Goal: Navigation & Orientation: Find specific page/section

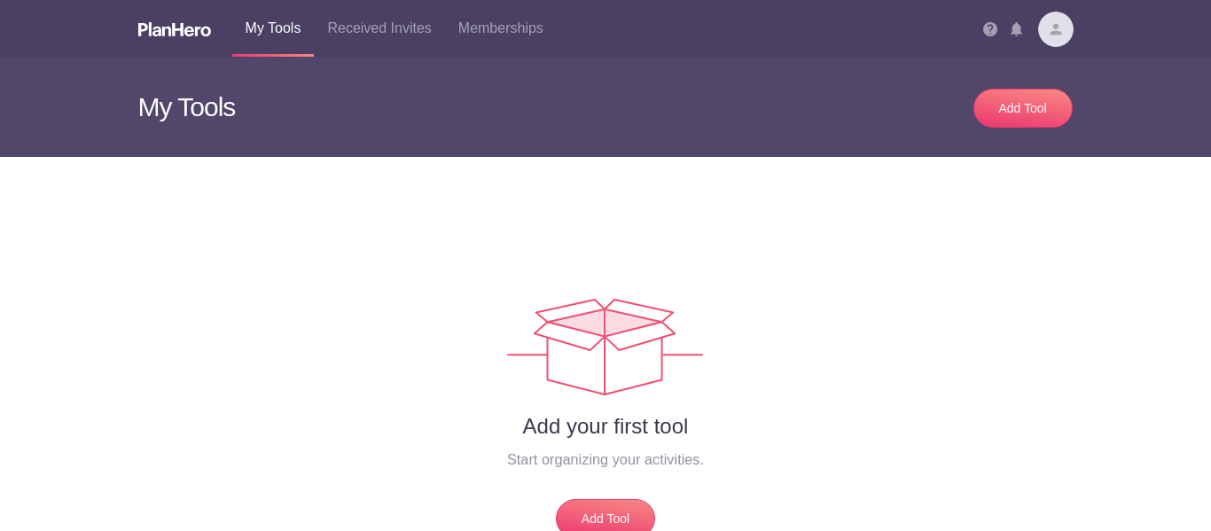
click at [1058, 27] on img at bounding box center [1055, 29] width 35 height 35
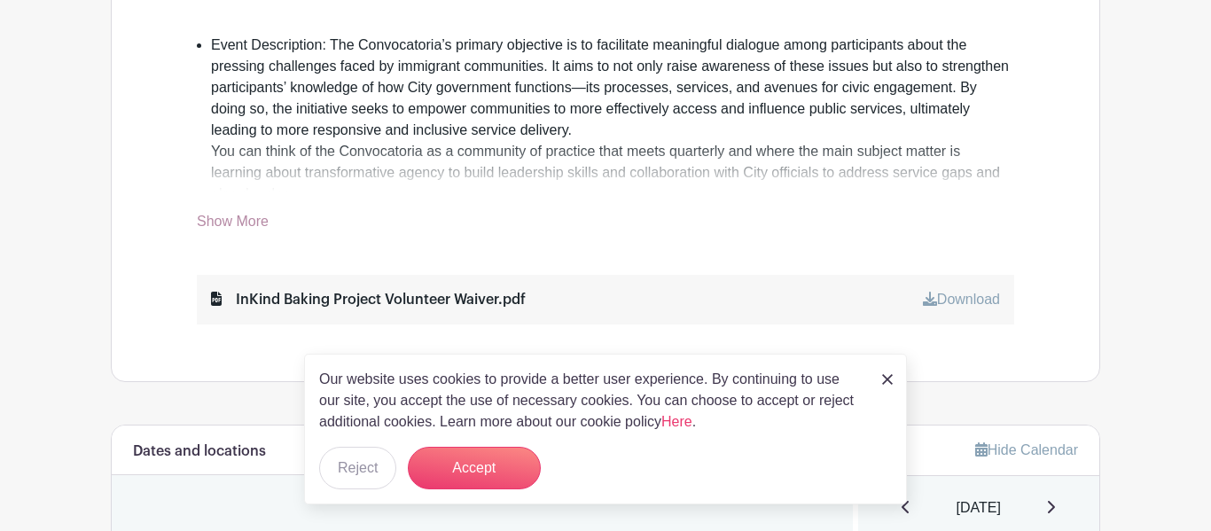
scroll to position [677, 0]
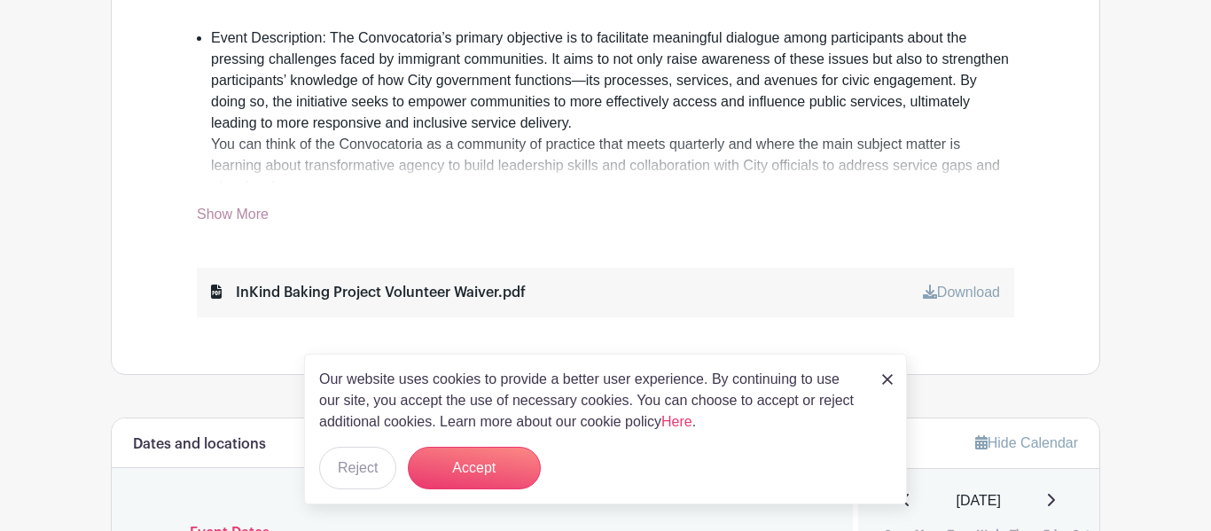
click at [248, 216] on link "Show More" at bounding box center [233, 218] width 72 height 22
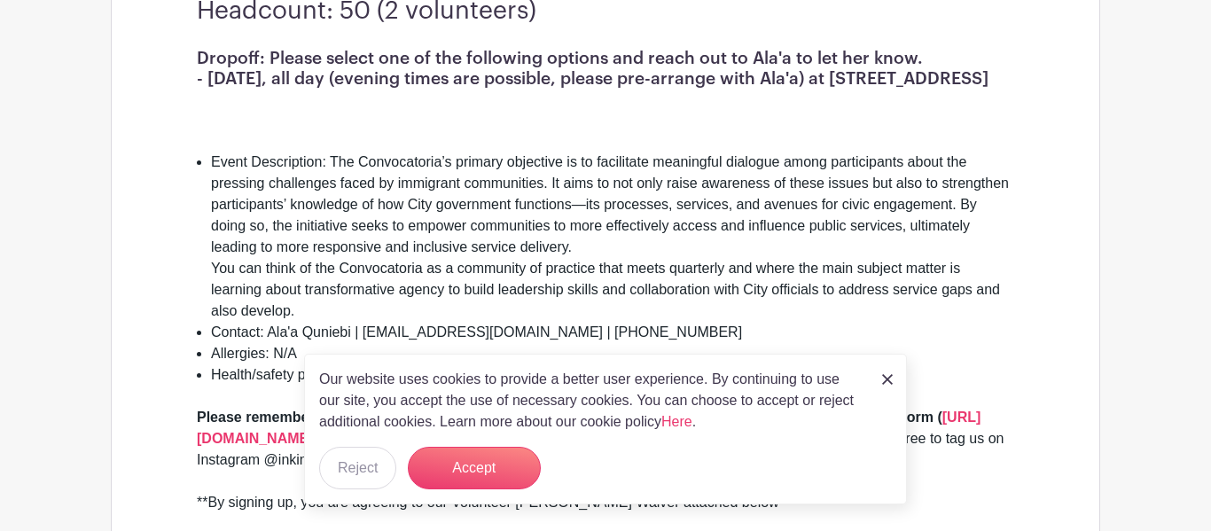
scroll to position [539, 0]
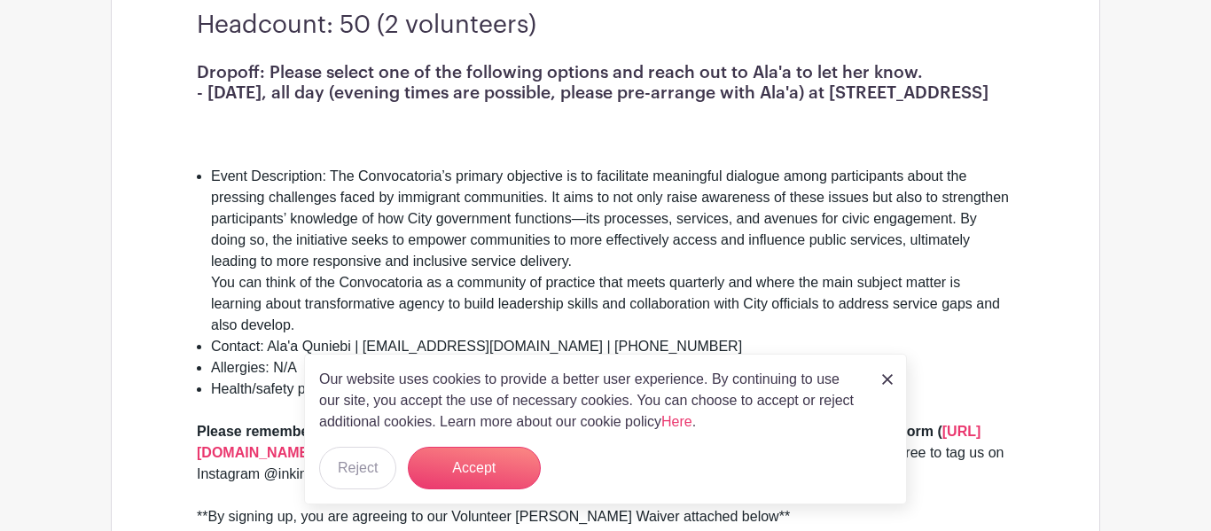
click at [887, 378] on img at bounding box center [887, 379] width 11 height 11
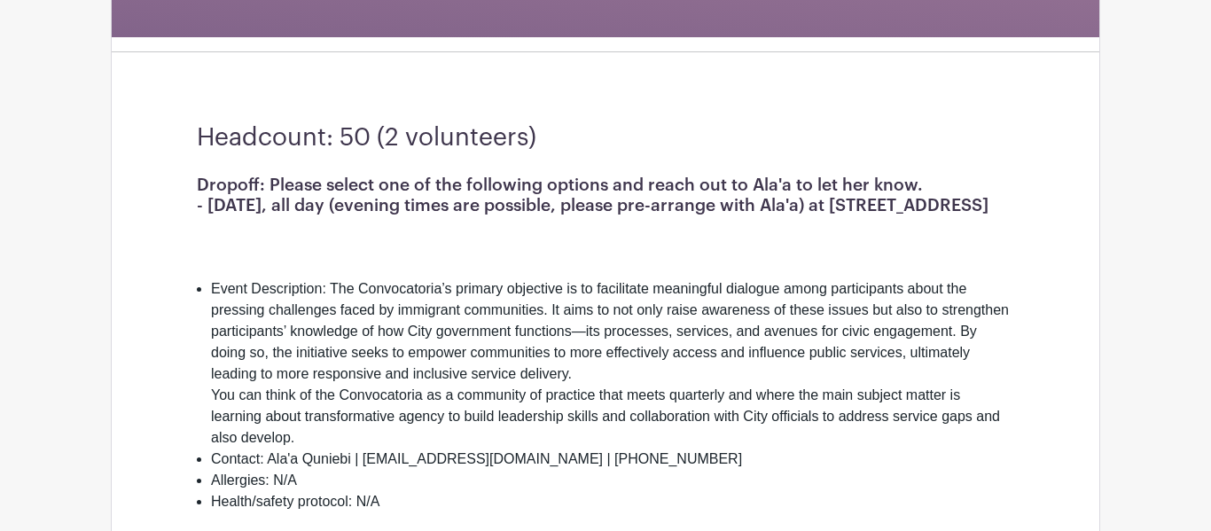
scroll to position [425, 0]
